Goal: Task Accomplishment & Management: Manage account settings

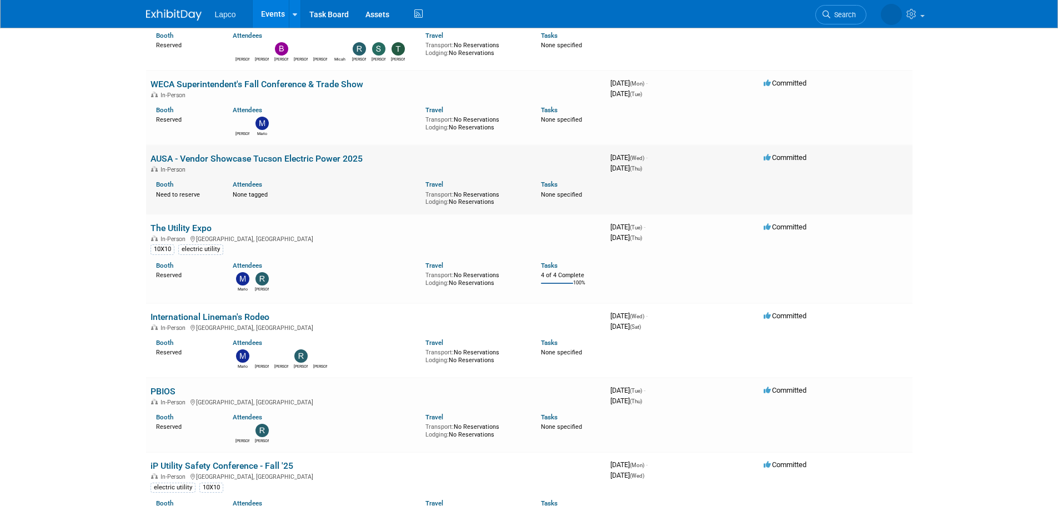
scroll to position [278, 0]
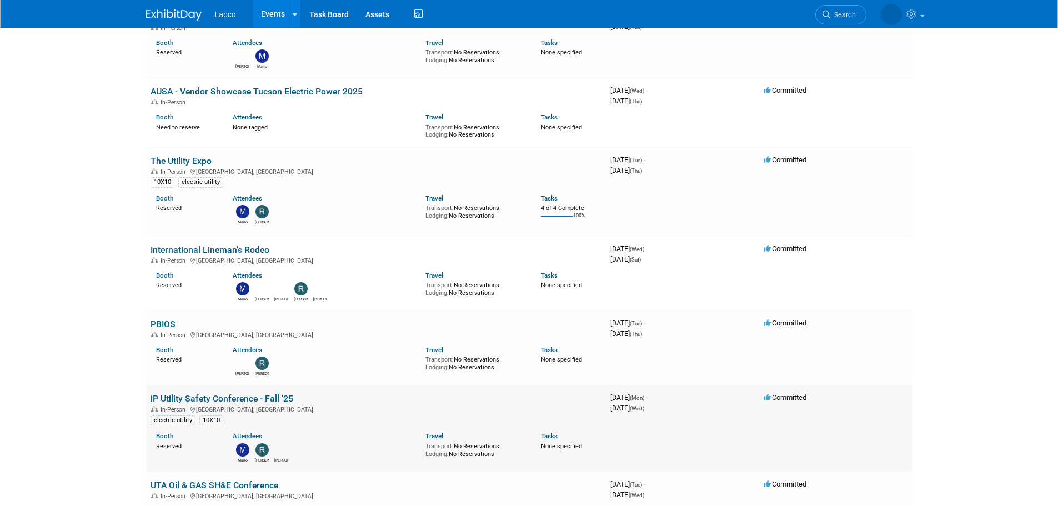
click at [242, 403] on link "iP Utility Safety Conference - Fall '25" at bounding box center [221, 398] width 143 height 11
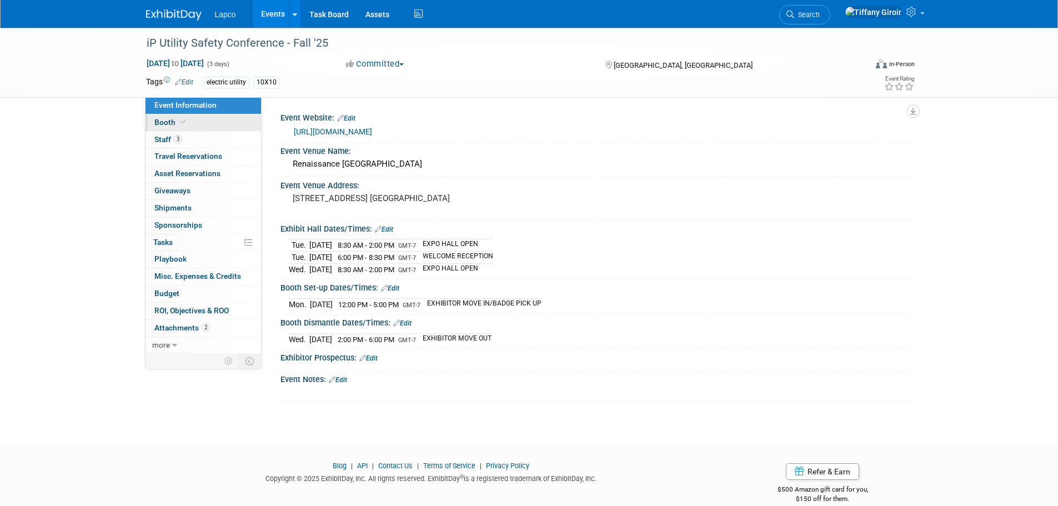
click at [189, 123] on link "Booth" at bounding box center [204, 122] width 116 height 17
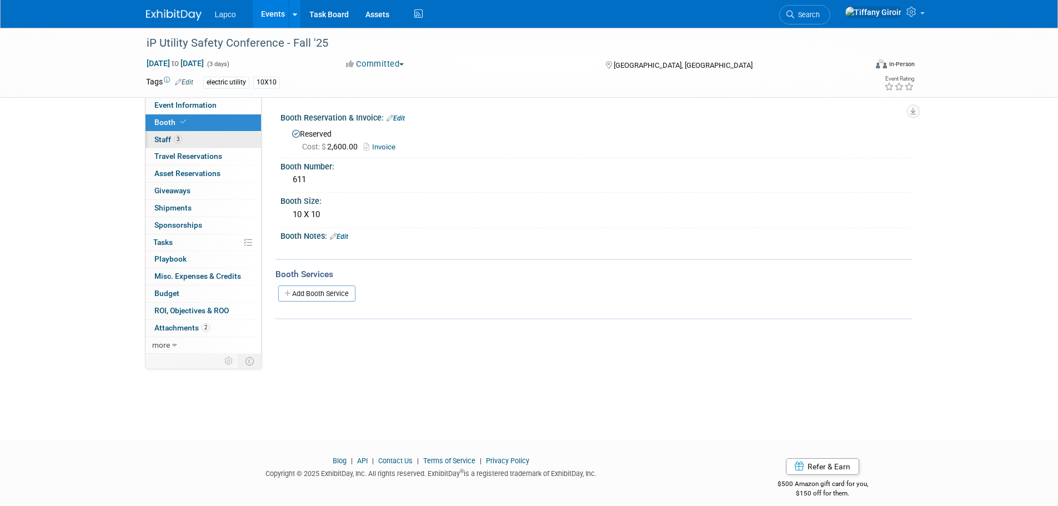
click at [198, 145] on link "3 Staff 3" at bounding box center [204, 140] width 116 height 17
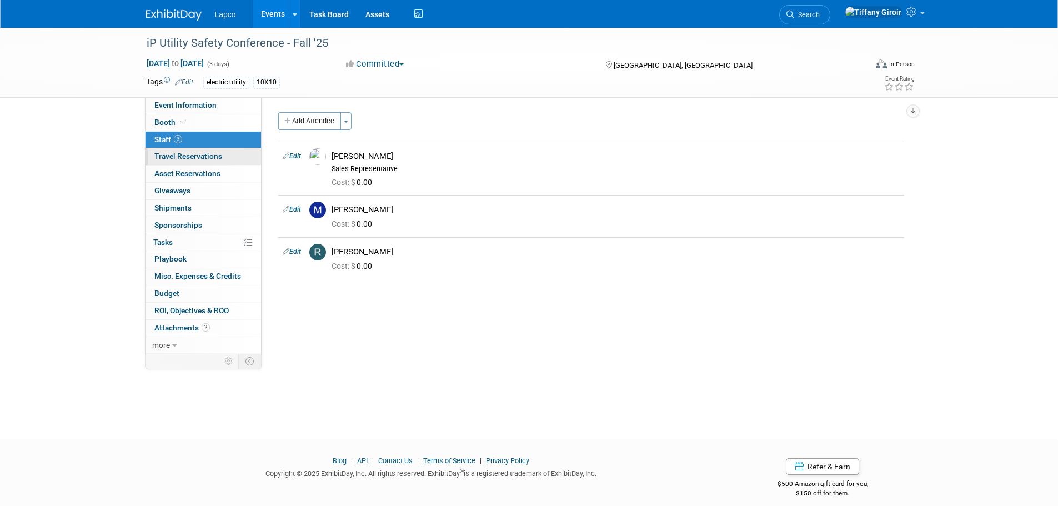
click at [228, 159] on link "0 Travel Reservations 0" at bounding box center [204, 156] width 116 height 17
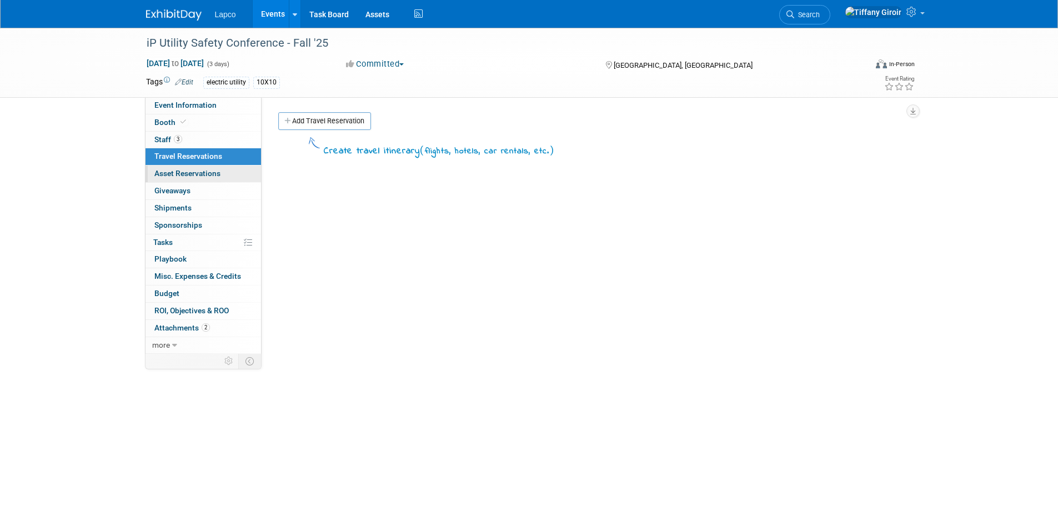
click at [233, 173] on link "0 Asset Reservations 0" at bounding box center [204, 173] width 116 height 17
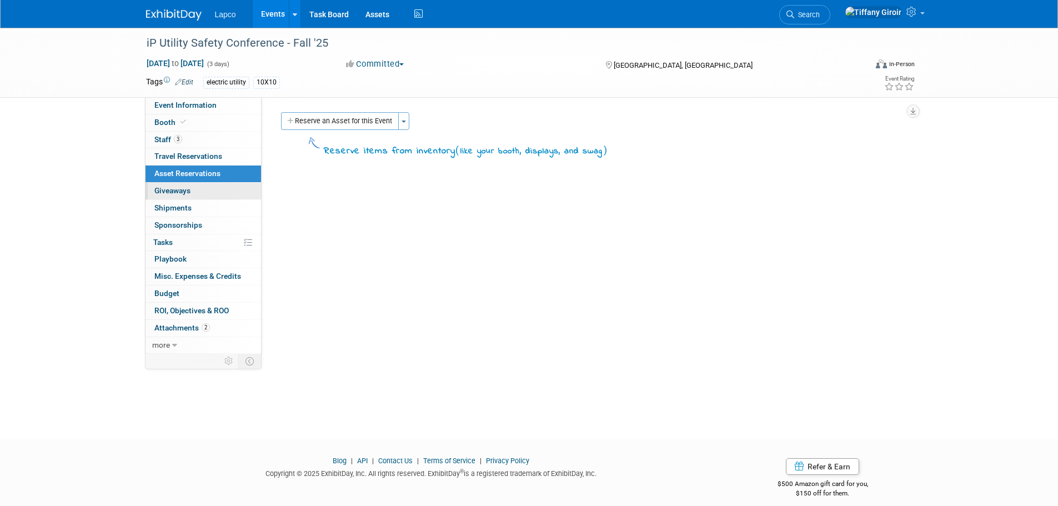
click at [234, 192] on link "0 Giveaways 0" at bounding box center [204, 191] width 116 height 17
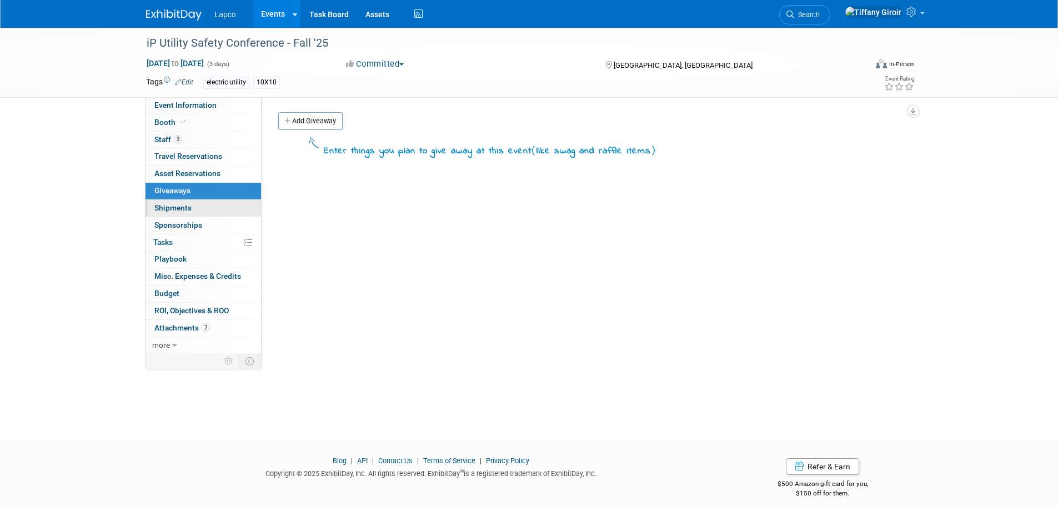
click at [227, 210] on link "0 Shipments 0" at bounding box center [204, 208] width 116 height 17
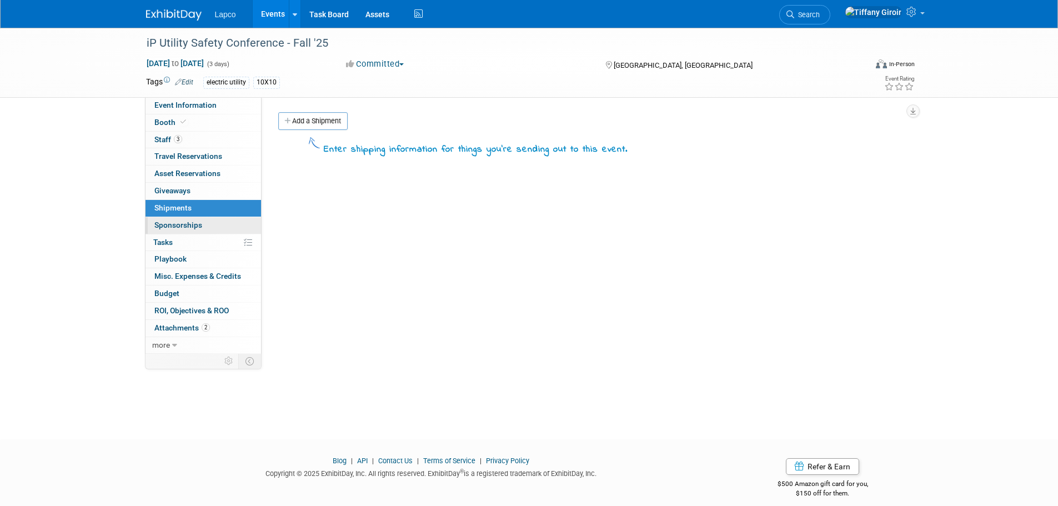
click at [222, 223] on link "0 Sponsorships 0" at bounding box center [204, 225] width 116 height 17
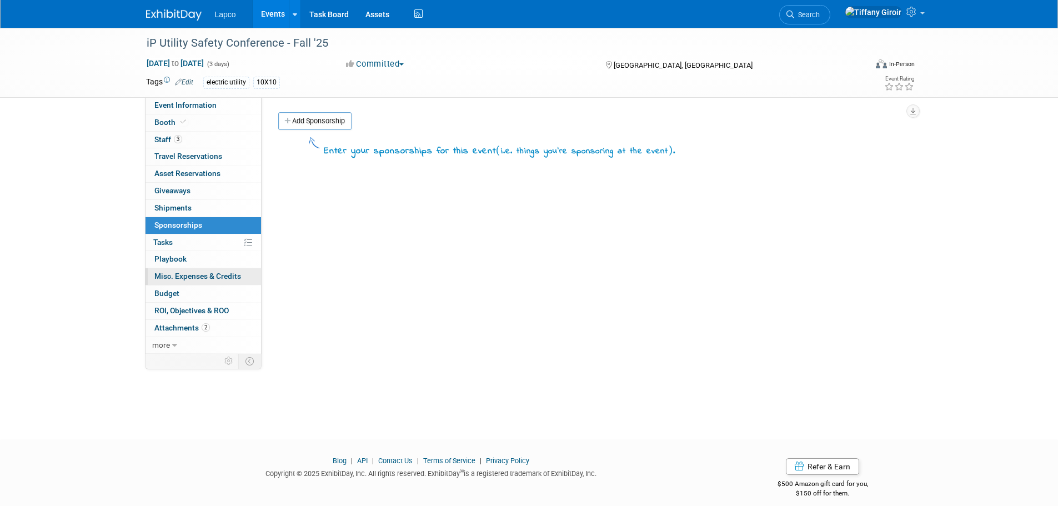
click at [218, 274] on span "Misc. Expenses & Credits 0" at bounding box center [197, 276] width 87 height 9
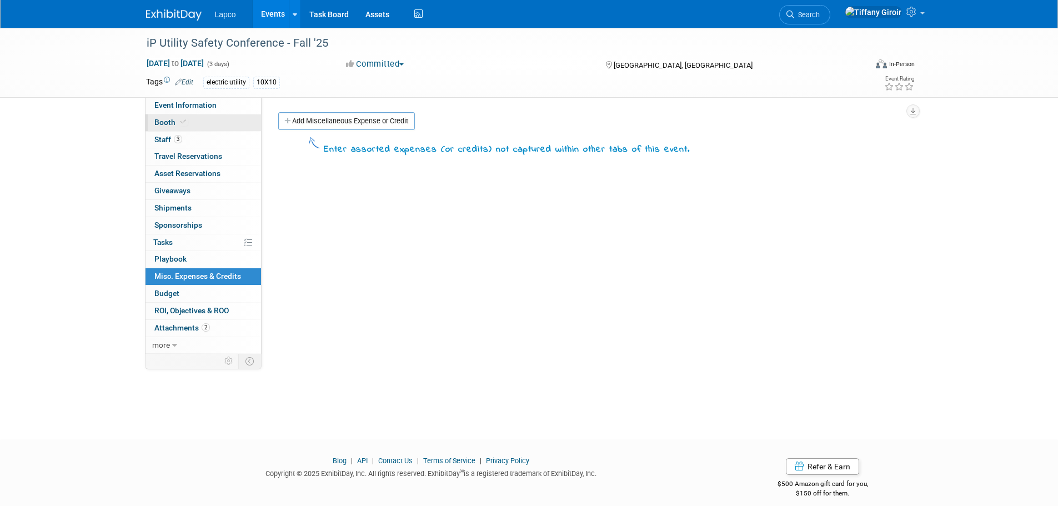
click at [181, 120] on icon at bounding box center [183, 122] width 6 height 6
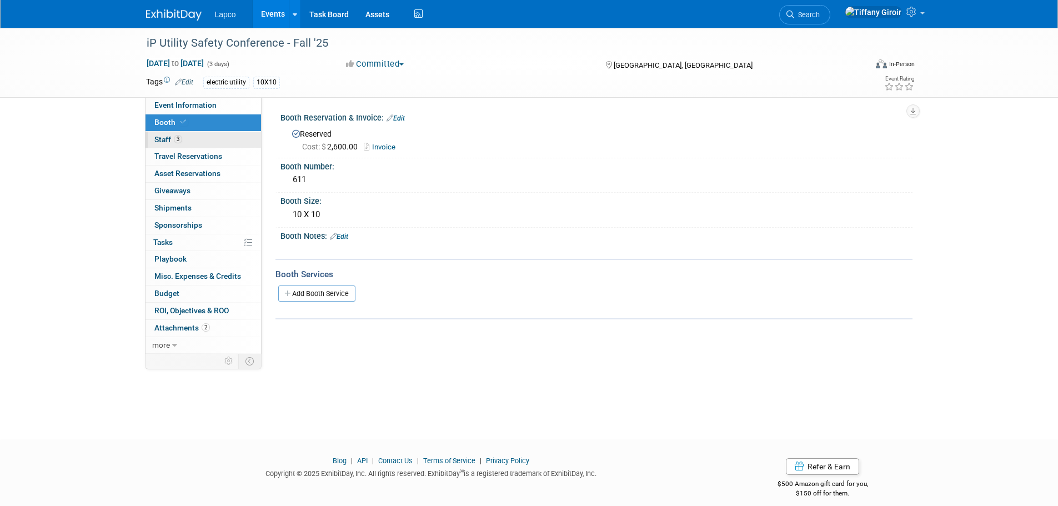
click at [197, 139] on link "3 Staff 3" at bounding box center [204, 140] width 116 height 17
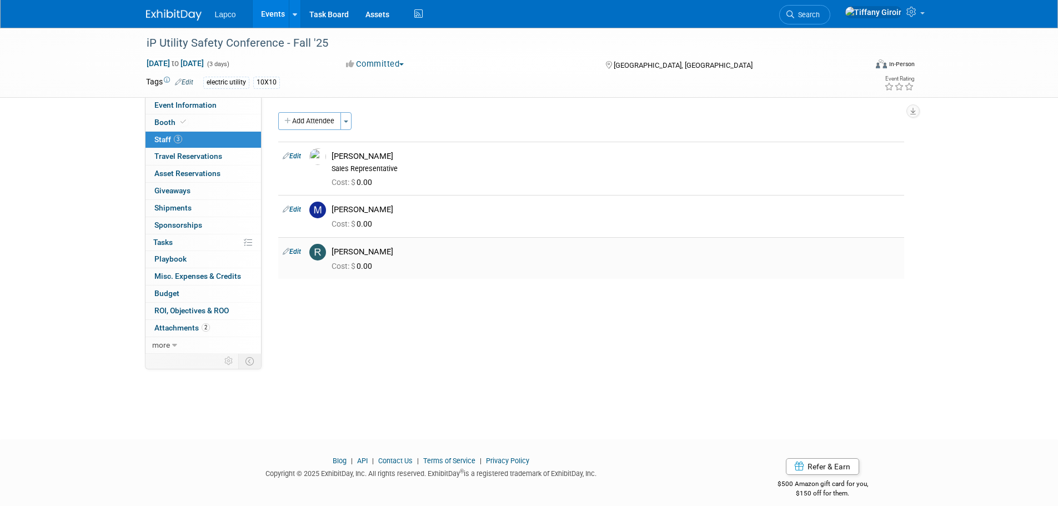
click at [410, 257] on div "Cost: $ 0.00" at bounding box center [615, 265] width 585 height 16
click at [298, 250] on link "Edit" at bounding box center [292, 252] width 18 height 8
select select "7178adf0-abce-49e3-82d2-d9f1ec296fa9"
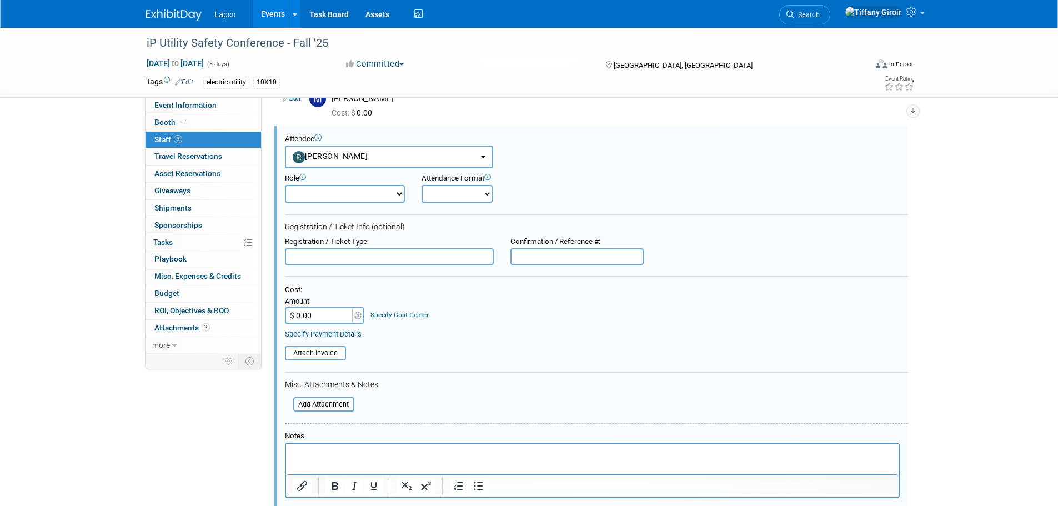
scroll to position [278, 0]
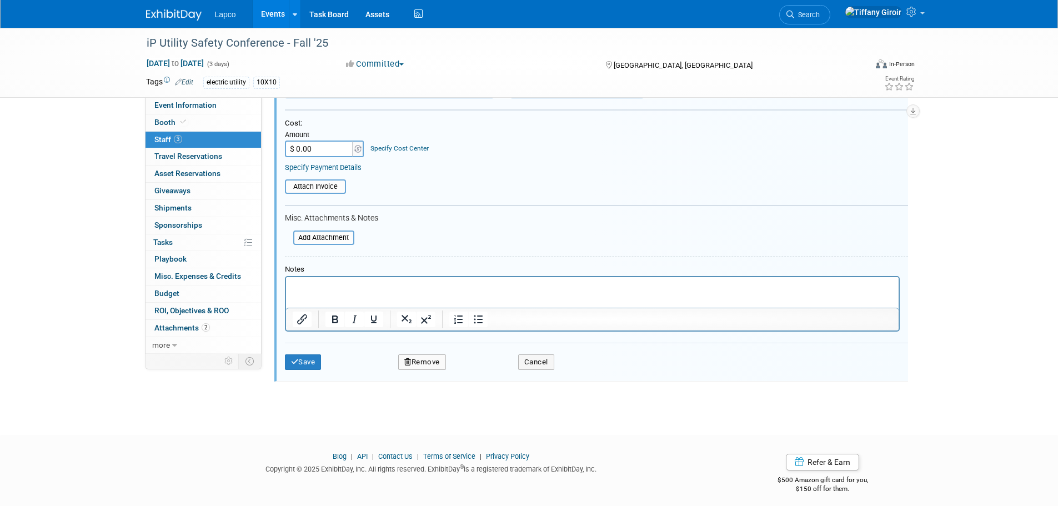
click at [426, 358] on button "Remove" at bounding box center [422, 362] width 48 height 16
click at [472, 369] on icon at bounding box center [474, 372] width 7 height 6
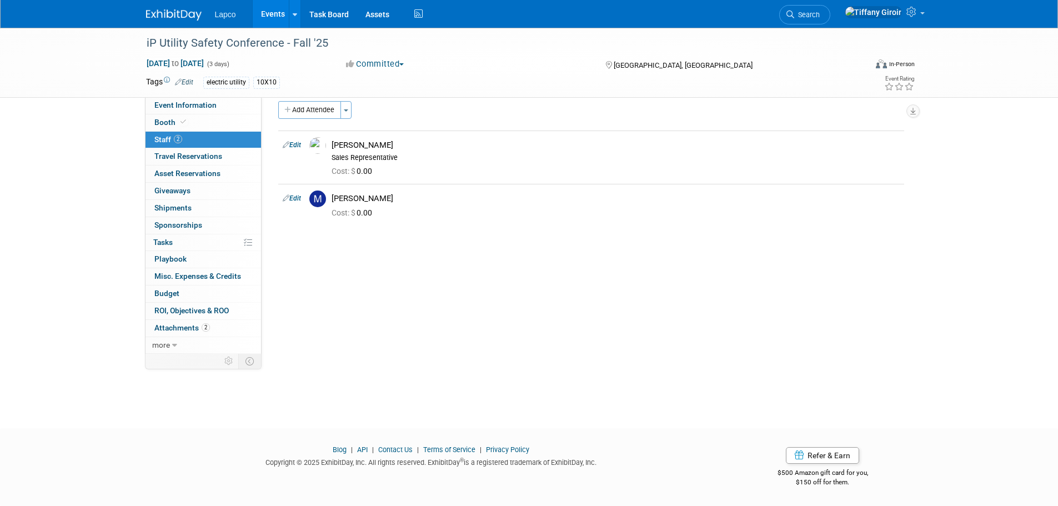
scroll to position [0, 0]
